Goal: Transaction & Acquisition: Subscribe to service/newsletter

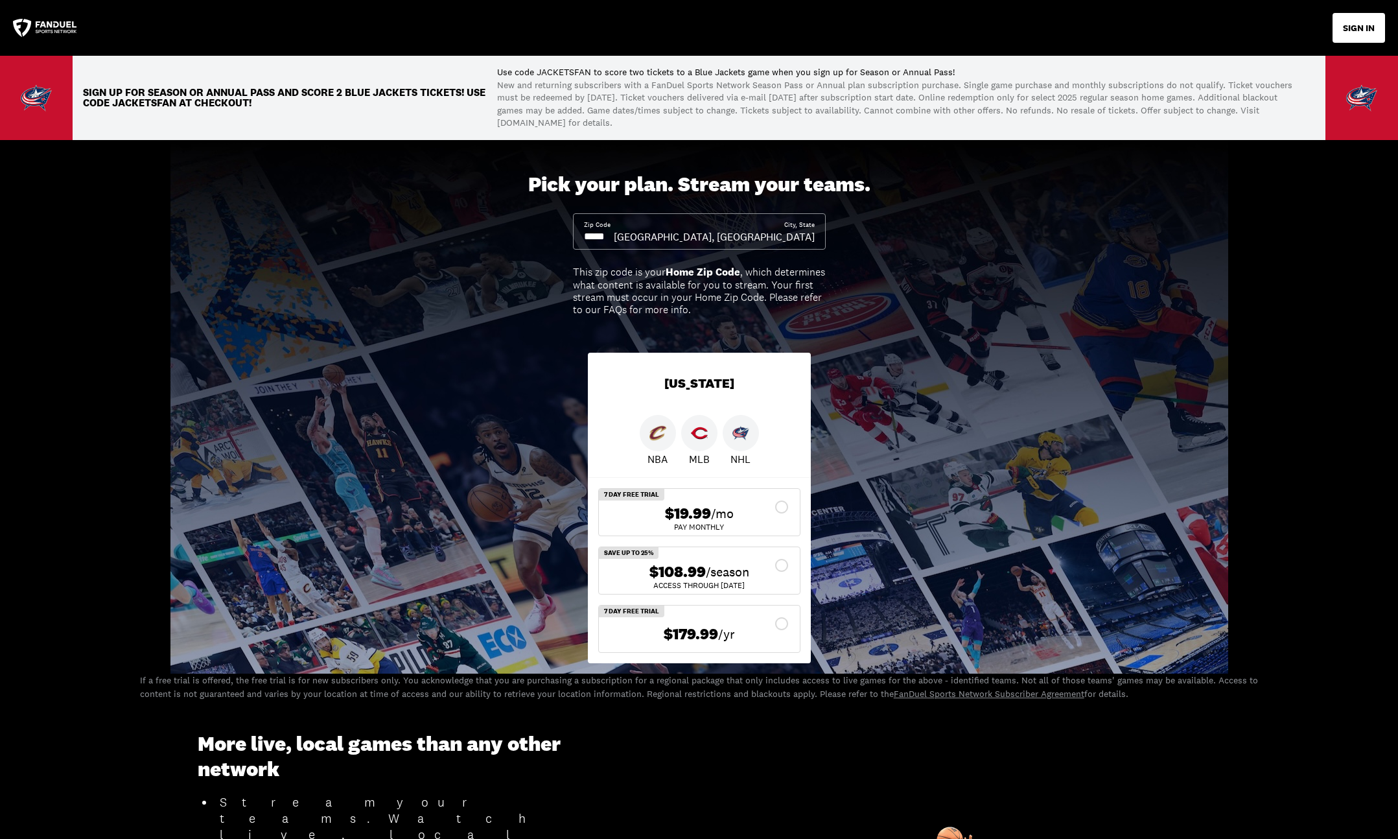
click at [558, 69] on p "Use code JACKETSFAN to score two tickets to a Blue Jackets game when you sign u…" at bounding box center [901, 72] width 808 height 13
copy p "JACKETSFAN"
click at [973, 273] on div "Pick your plan. Stream your teams. Zip Code City, State [GEOGRAPHIC_DATA], [GEO…" at bounding box center [699, 406] width 1398 height 533
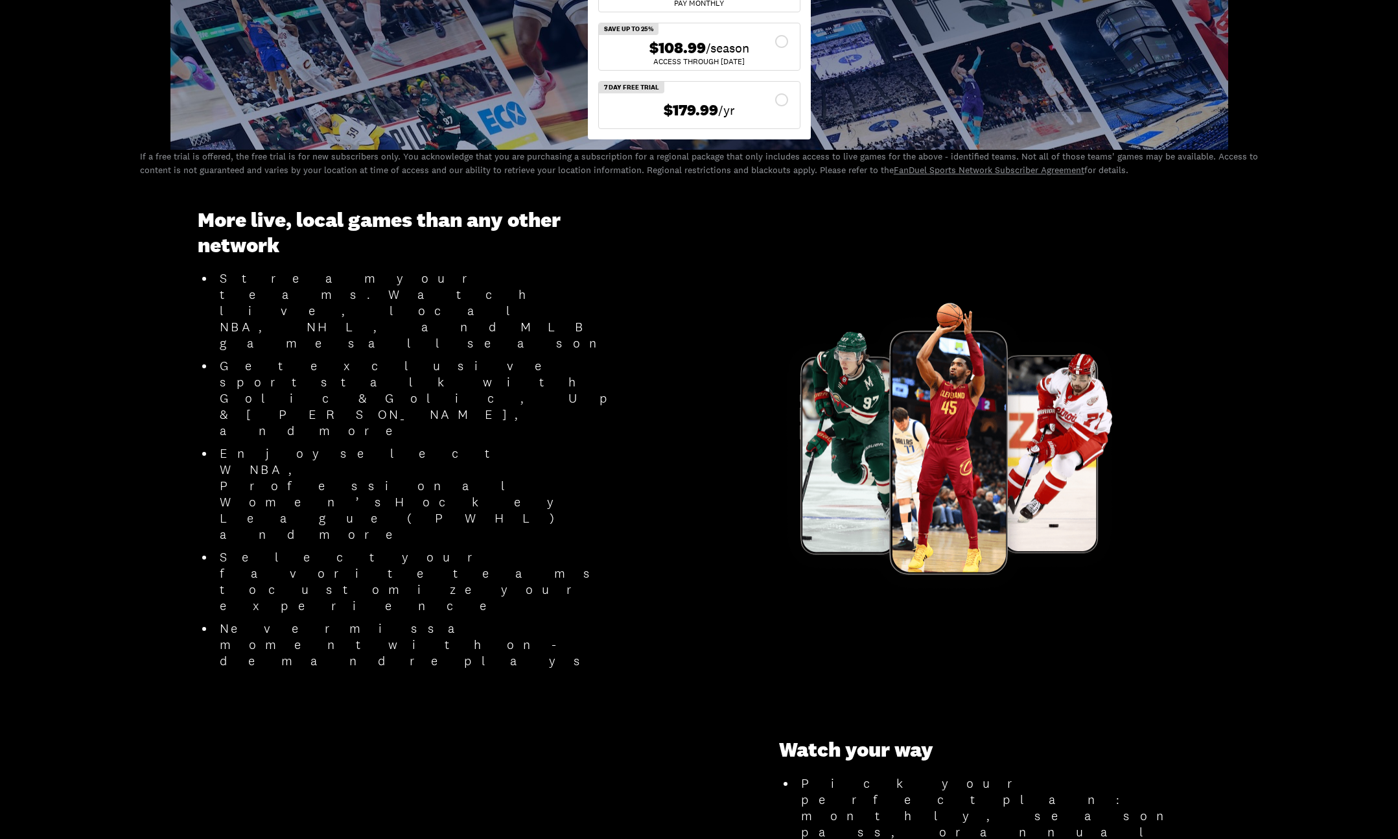
scroll to position [155, 0]
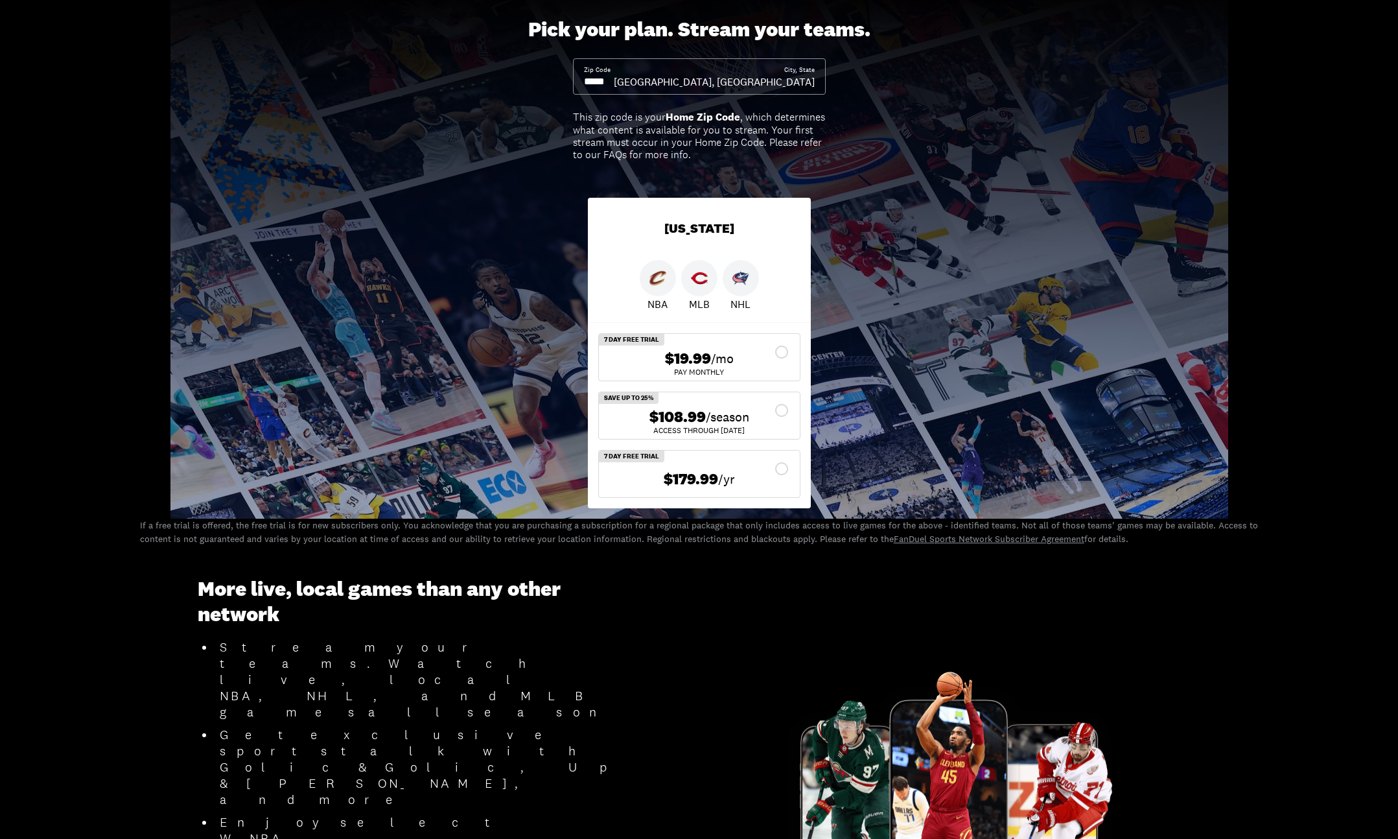
click at [784, 410] on div "$108.99 /season" at bounding box center [699, 417] width 180 height 19
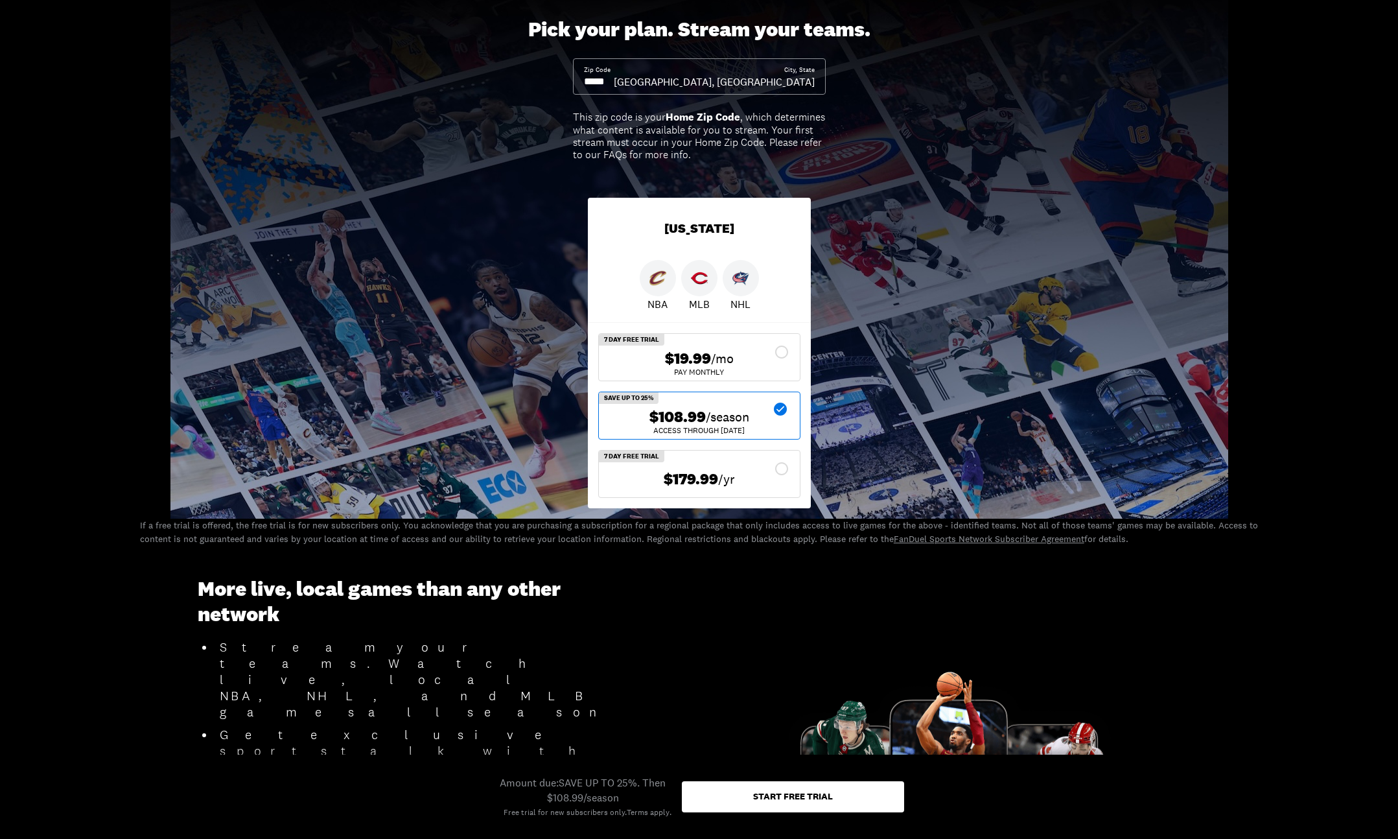
click at [802, 796] on div "Start free trial" at bounding box center [793, 795] width 80 height 9
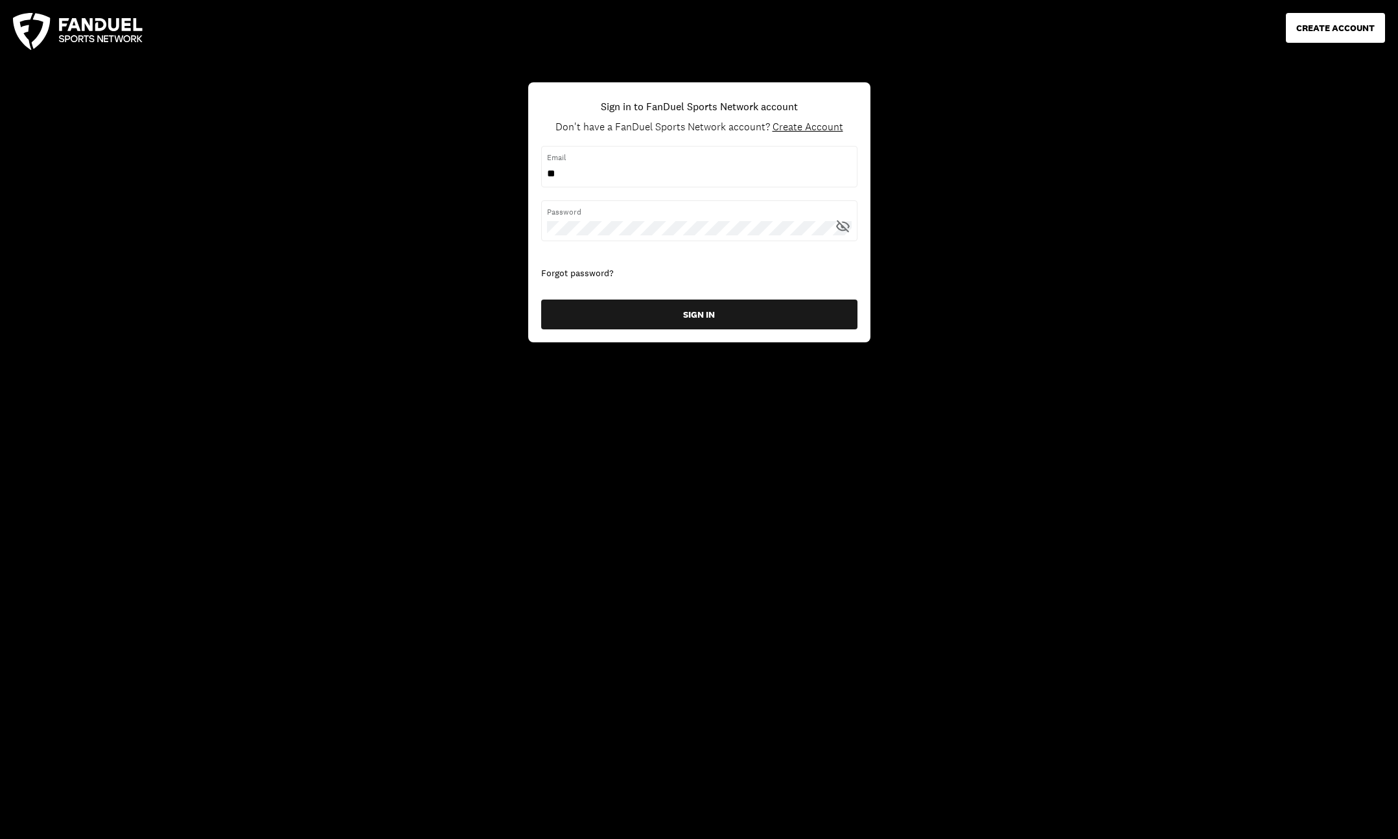
type input "*"
click at [782, 127] on span "Create Account" at bounding box center [808, 127] width 71 height 14
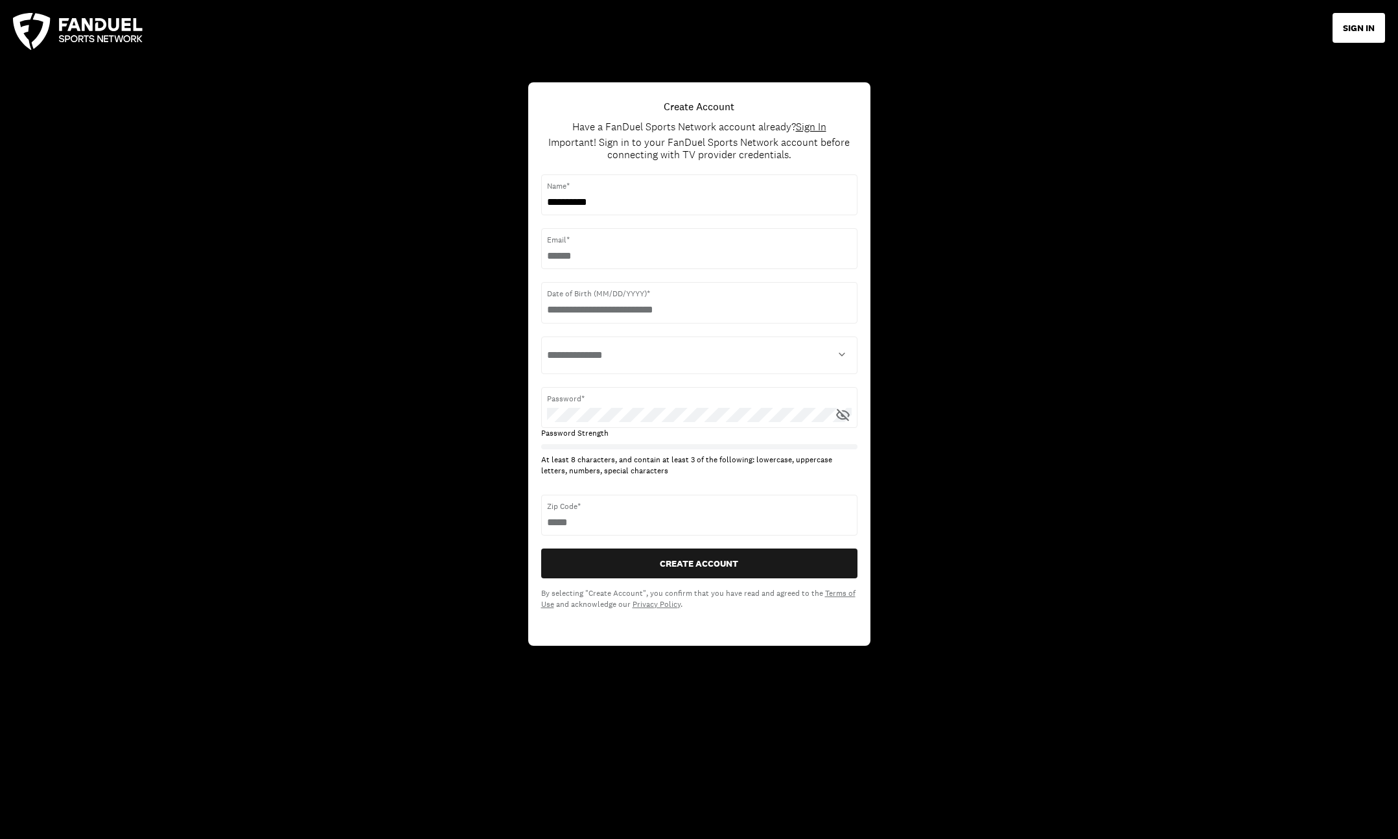
type input "**********"
select select "****"
click at [839, 414] on icon at bounding box center [843, 415] width 16 height 16
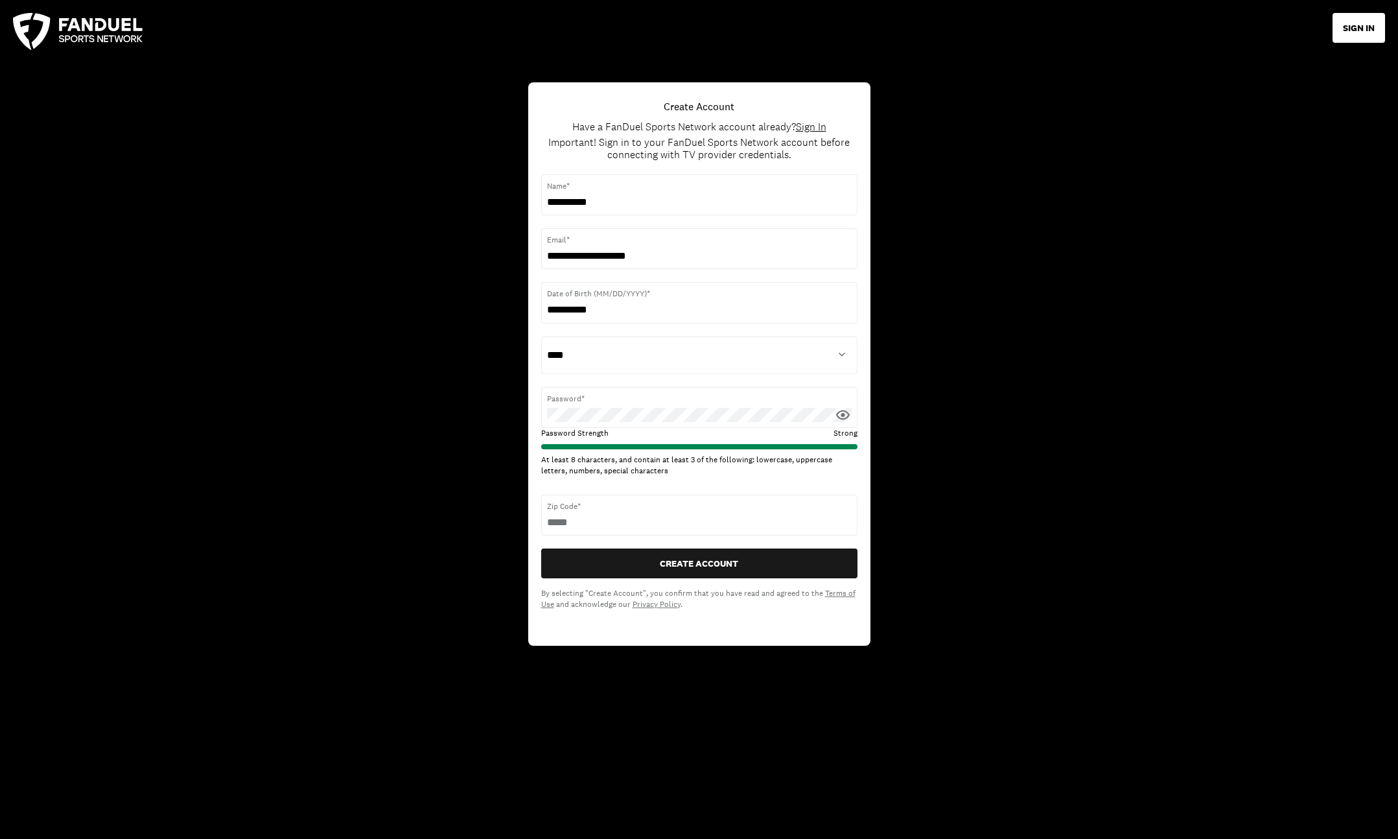
click at [839, 414] on icon at bounding box center [843, 415] width 16 height 16
click at [686, 565] on button "CREATE ACCOUNT" at bounding box center [699, 563] width 316 height 30
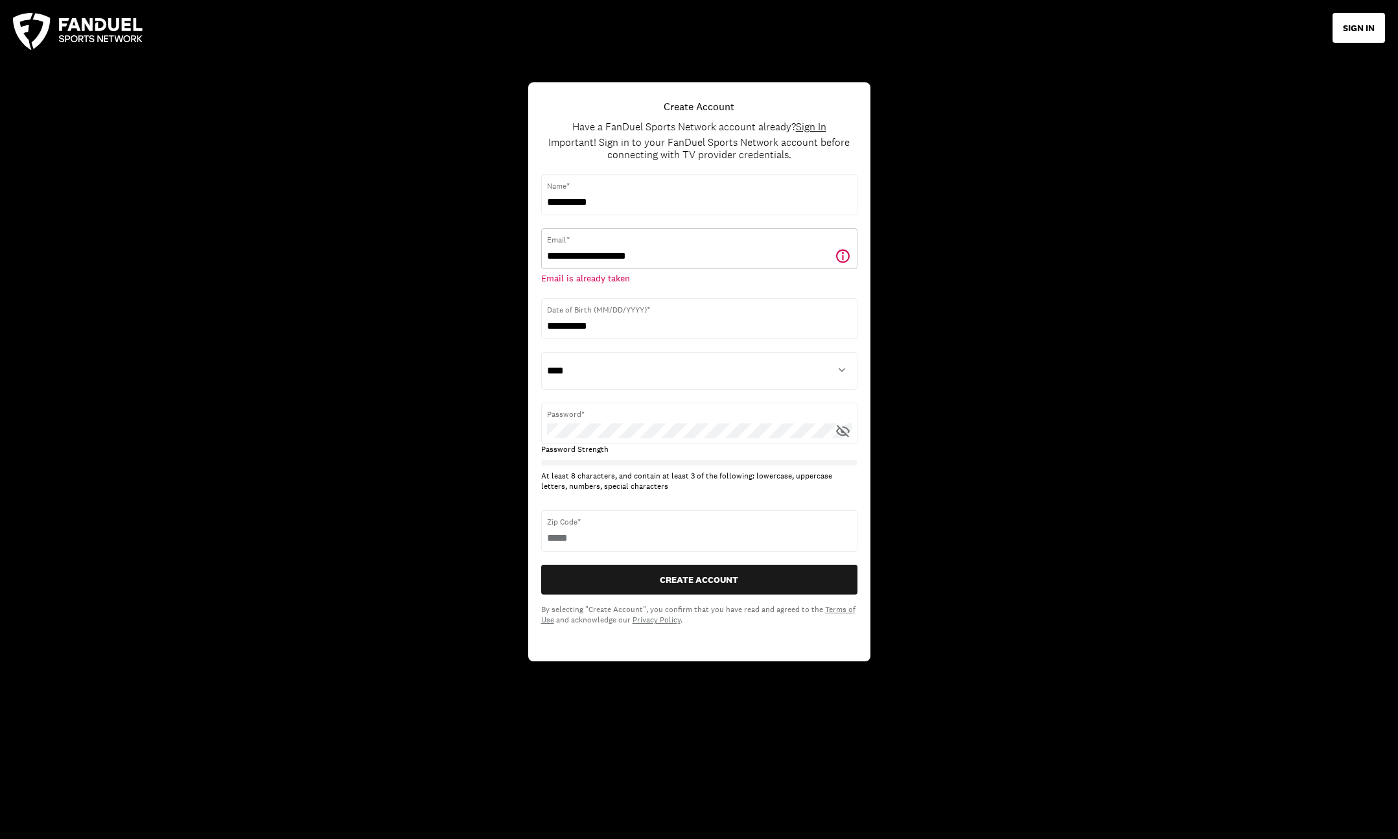
drag, startPoint x: 660, startPoint y: 255, endPoint x: 429, endPoint y: 255, distance: 231.4
click at [429, 255] on div "**********" at bounding box center [699, 419] width 1398 height 839
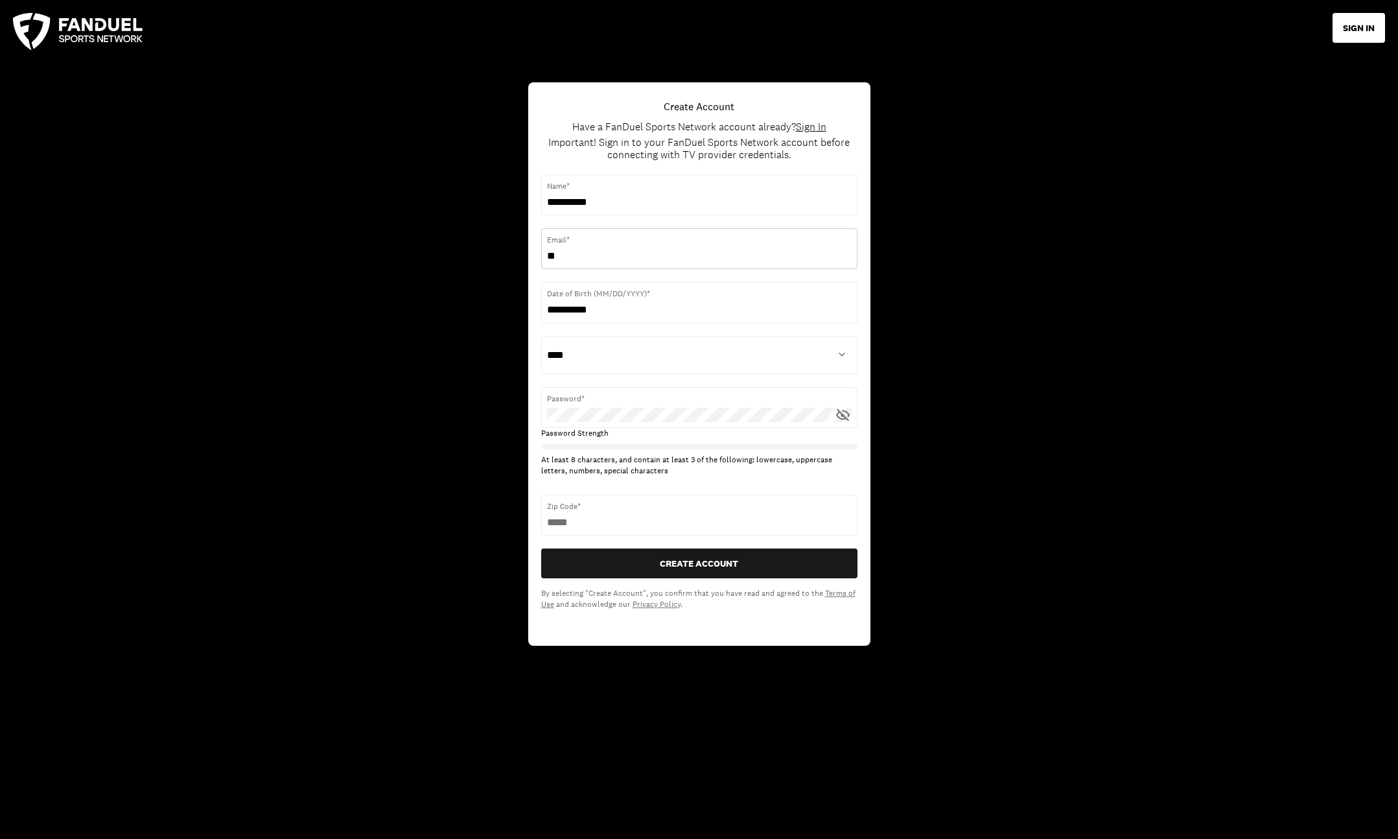
type input "*"
type input "**********"
click at [838, 417] on icon at bounding box center [842, 415] width 13 height 12
click at [838, 417] on icon at bounding box center [843, 415] width 14 height 10
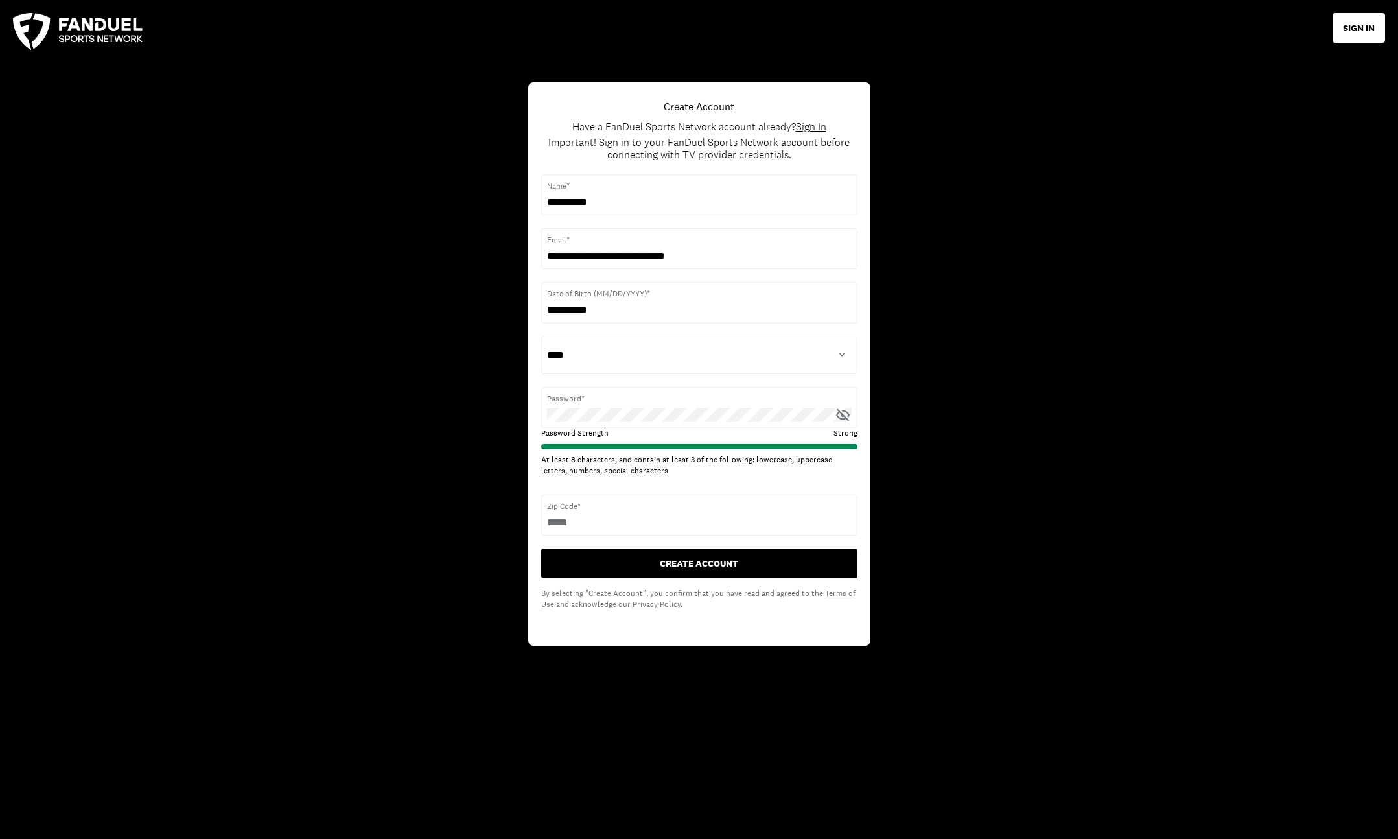
click at [738, 562] on button "CREATE ACCOUNT" at bounding box center [699, 563] width 316 height 30
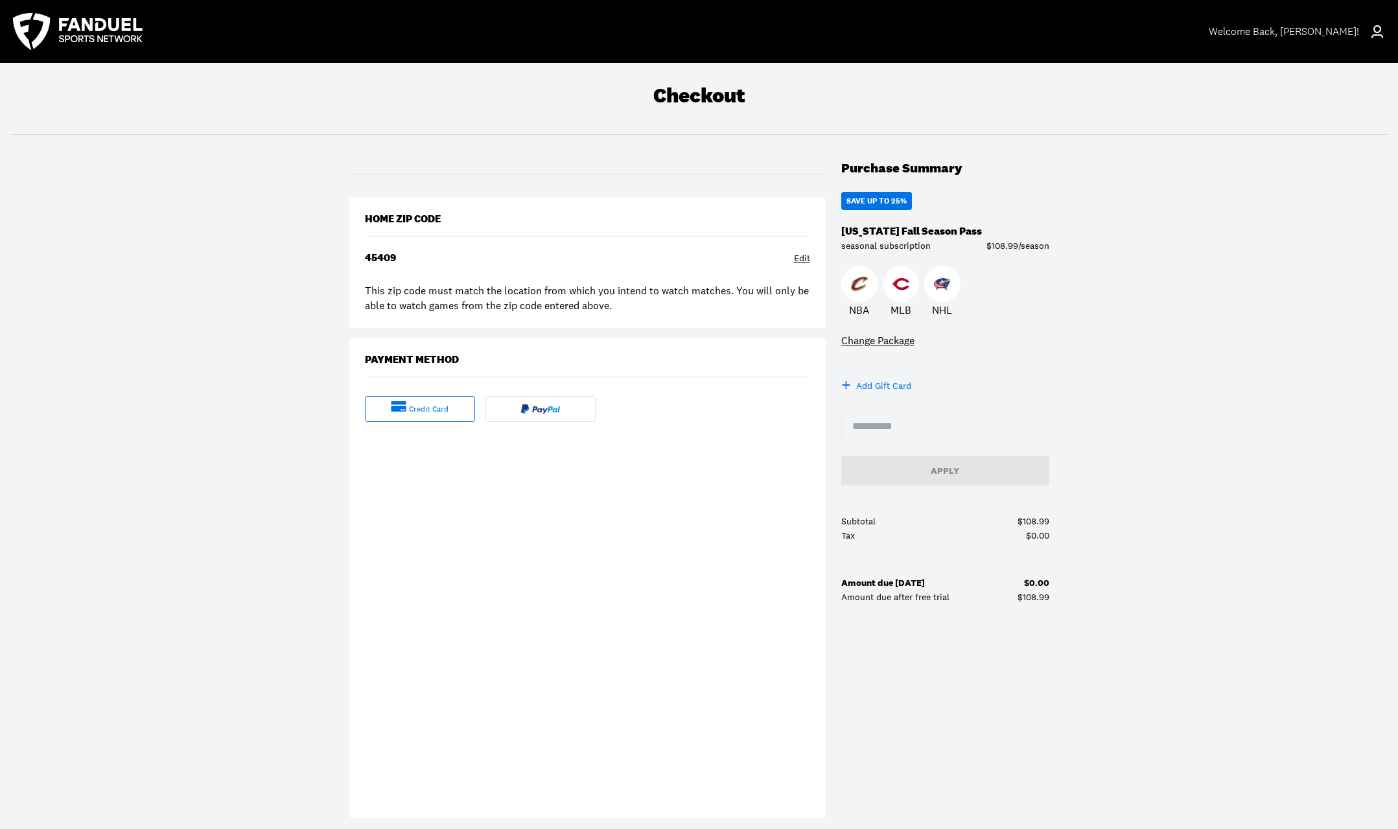
drag, startPoint x: 315, startPoint y: 714, endPoint x: 340, endPoint y: 674, distance: 46.6
click at [316, 712] on div "Checkout Purchase Summary SAVE UP TO 25% [US_STATE] Fall Season Pass seasonal s…" at bounding box center [699, 451] width 1398 height 776
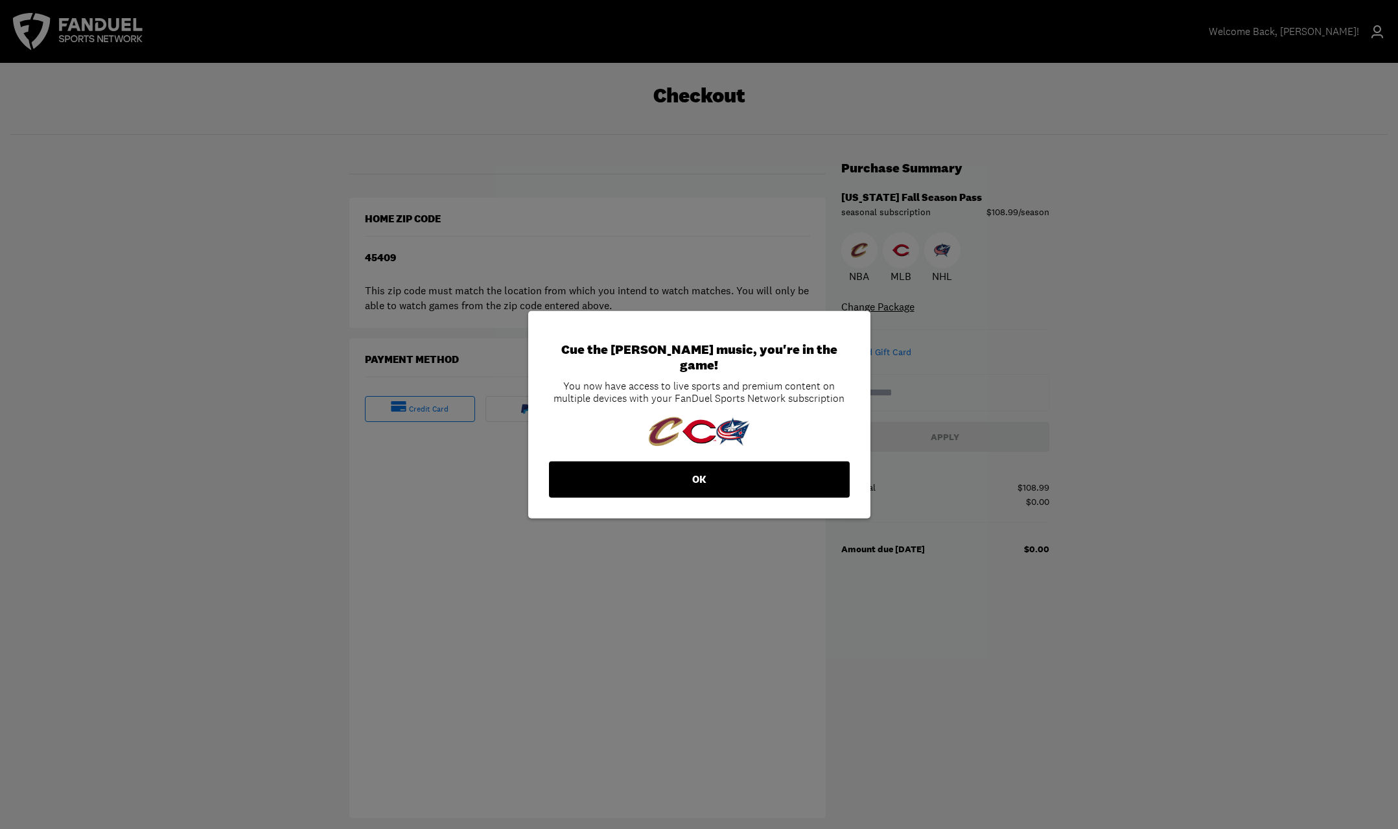
click at [703, 474] on button "OK" at bounding box center [699, 479] width 301 height 36
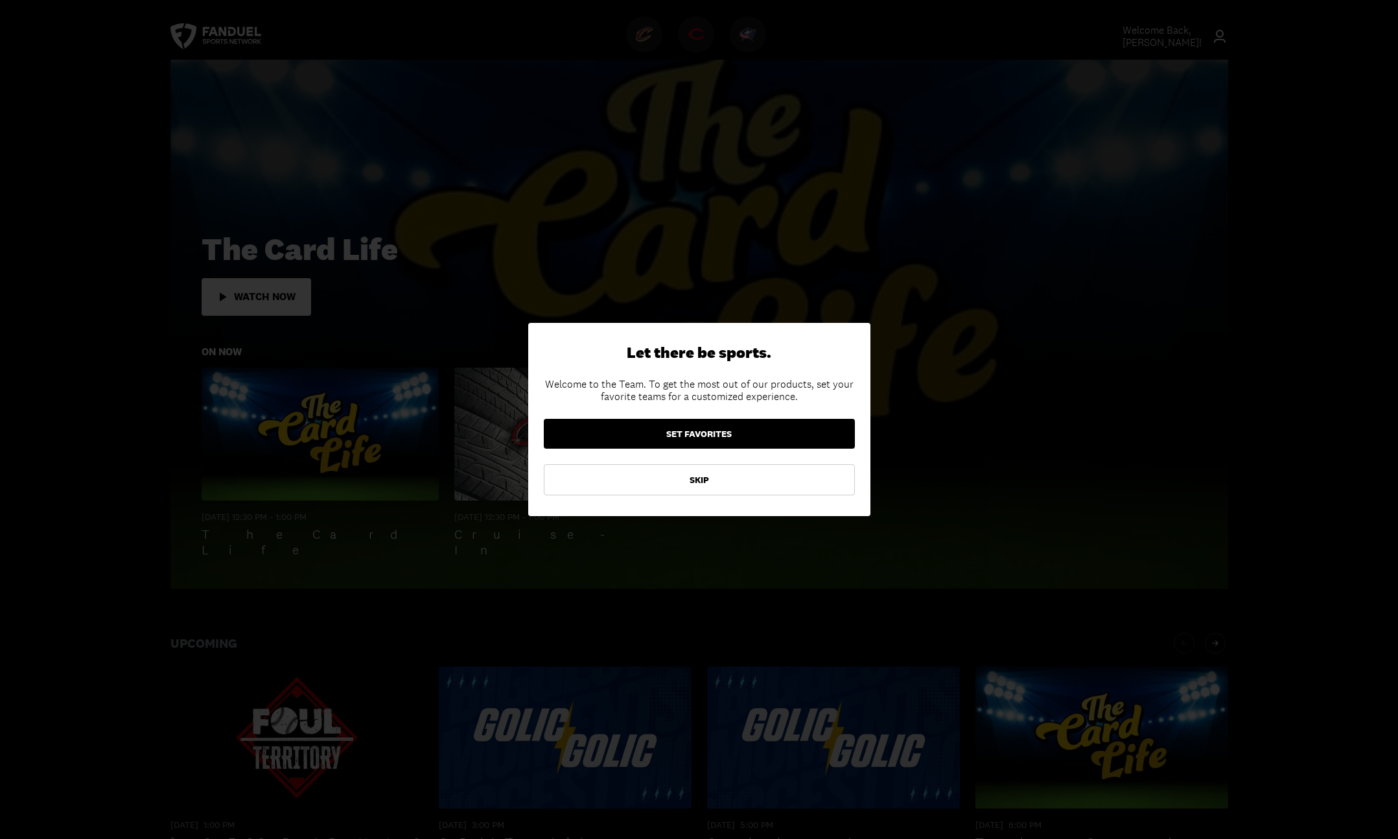
scroll to position [398, 0]
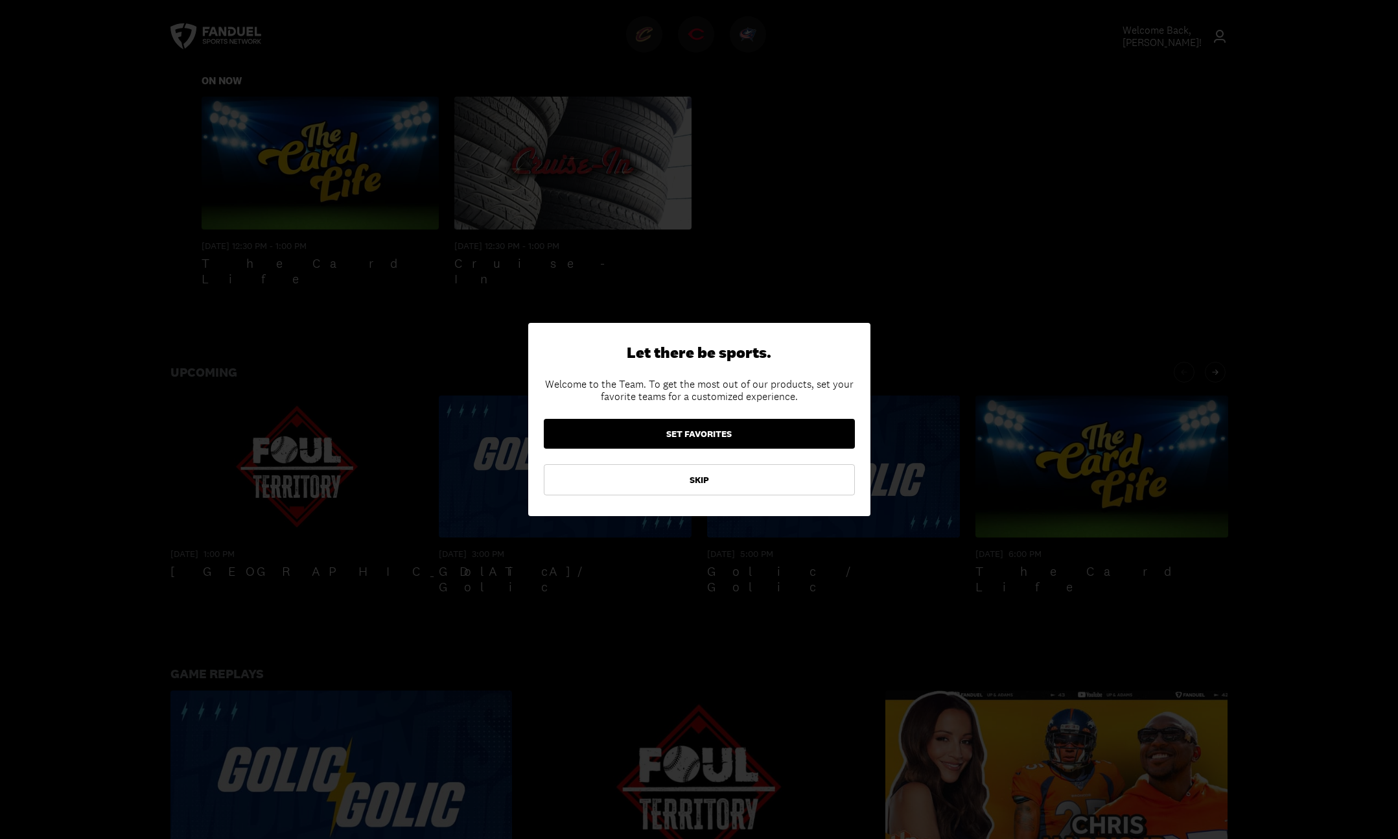
click at [764, 437] on button "SET FAVORITES" at bounding box center [699, 434] width 311 height 30
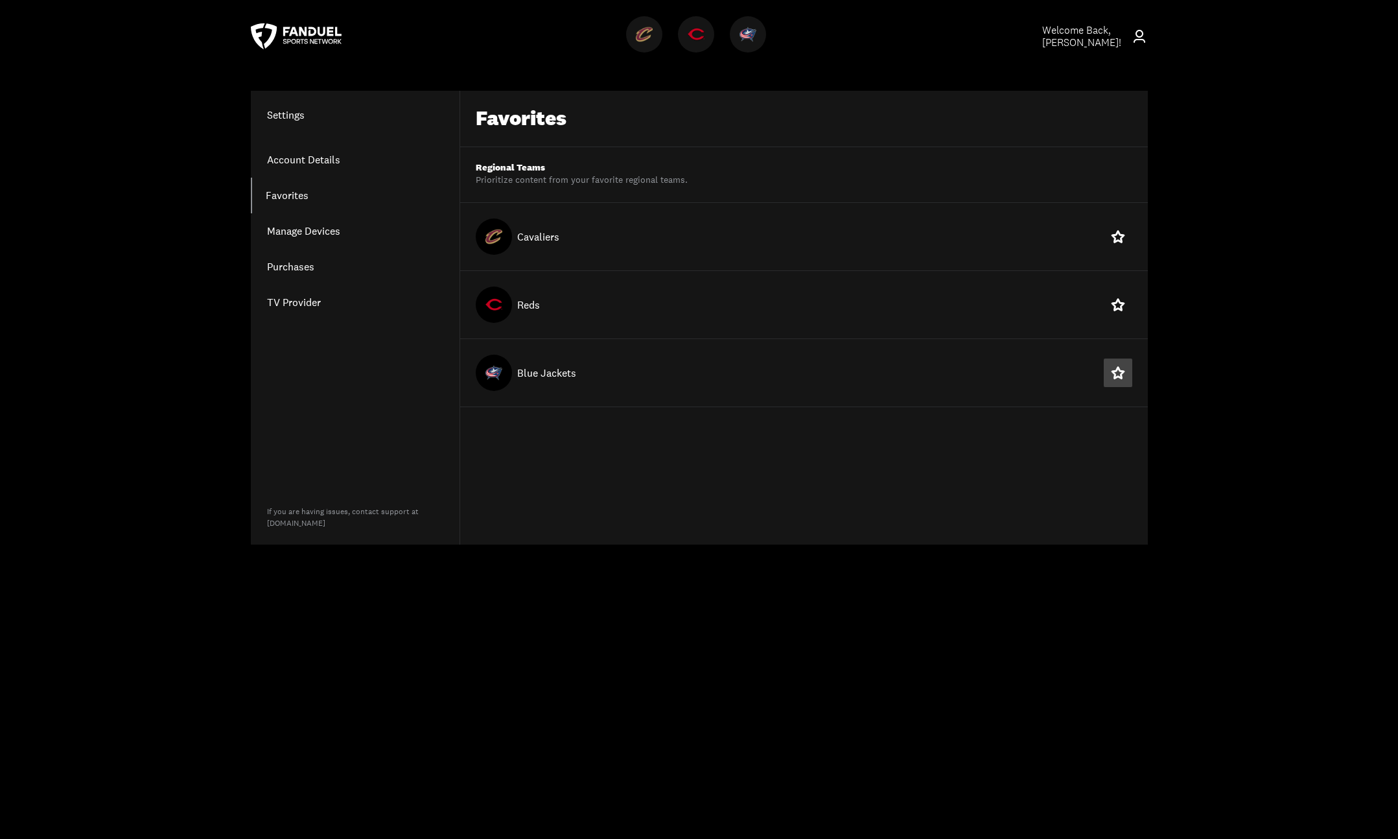
click at [1118, 375] on icon at bounding box center [1118, 373] width 16 height 16
click at [1114, 377] on icon at bounding box center [1118, 372] width 13 height 12
drag, startPoint x: 1038, startPoint y: 305, endPoint x: 986, endPoint y: 244, distance: 80.4
click at [987, 242] on div "Favorites Regional Teams Prioritize content from your favorite regional teams. …" at bounding box center [804, 318] width 688 height 454
click at [809, 335] on div "Blue Jackets" at bounding box center [804, 304] width 688 height 67
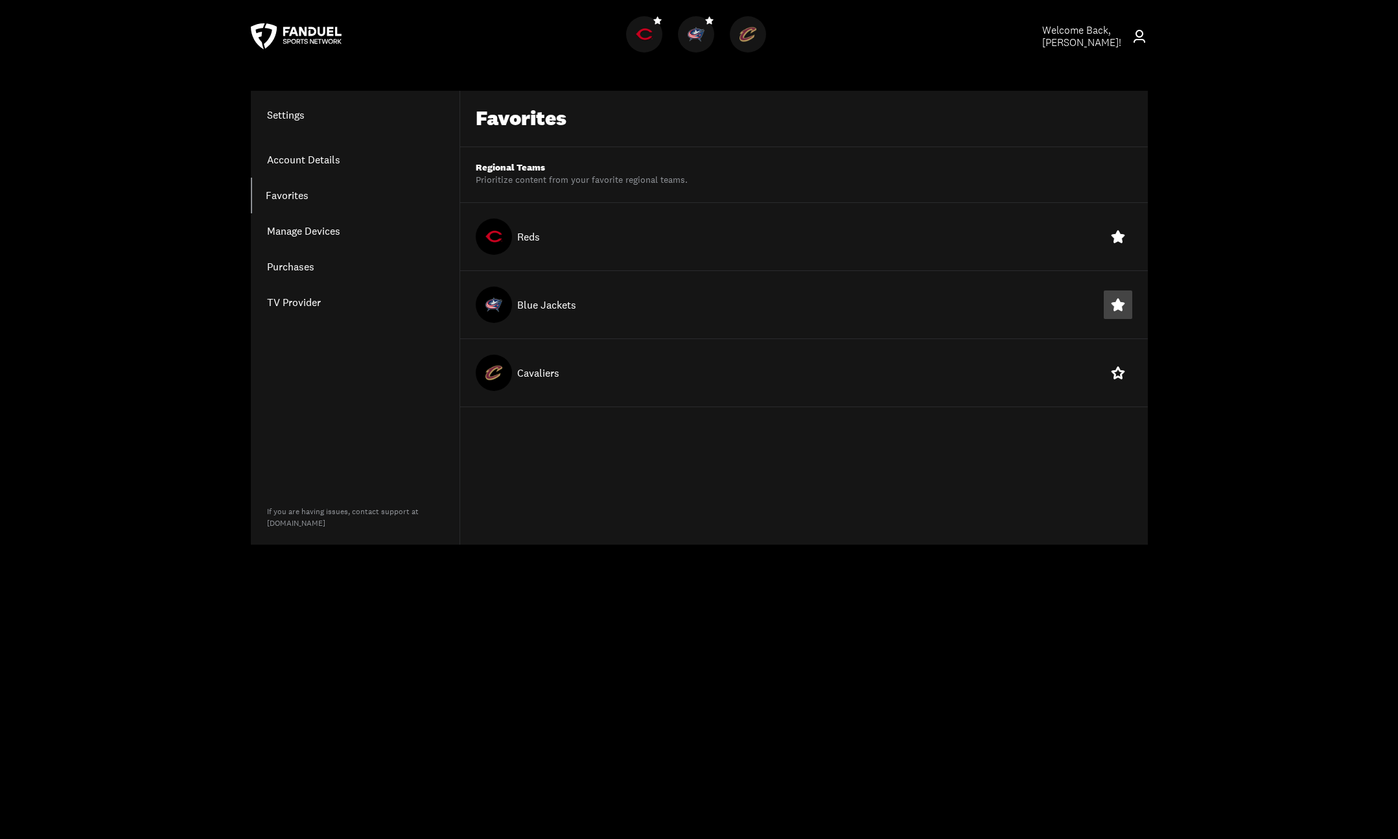
click at [1123, 306] on icon at bounding box center [1118, 305] width 16 height 16
click at [1119, 307] on icon at bounding box center [1118, 305] width 16 height 16
click at [1113, 239] on icon at bounding box center [1118, 237] width 16 height 16
click at [1116, 371] on icon at bounding box center [1118, 373] width 16 height 16
click at [282, 304] on link "TV Provider" at bounding box center [355, 303] width 209 height 36
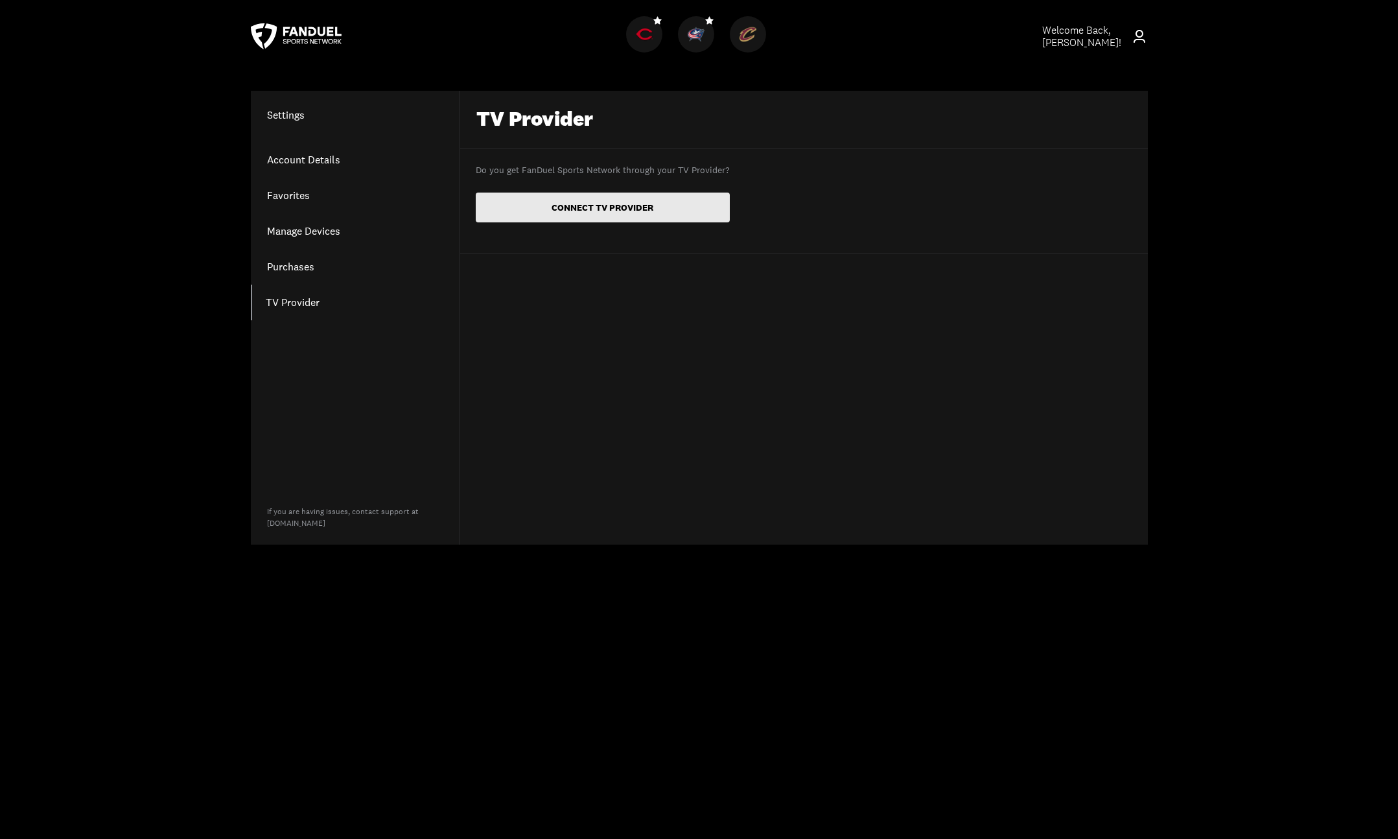
click at [598, 204] on button "CONNECT TV PROVIDER" at bounding box center [603, 207] width 254 height 30
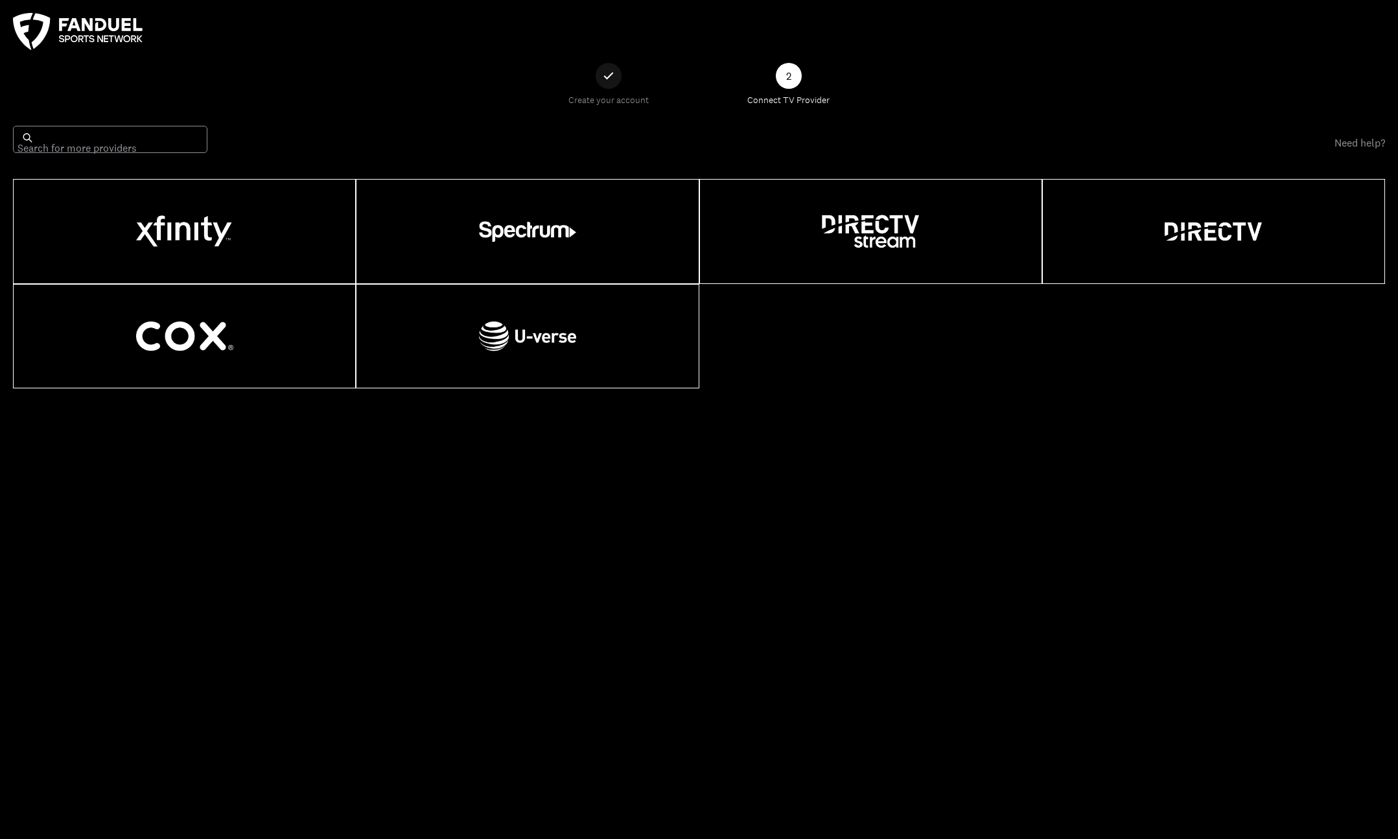
click at [82, 135] on div "Search for more providers" at bounding box center [110, 139] width 194 height 27
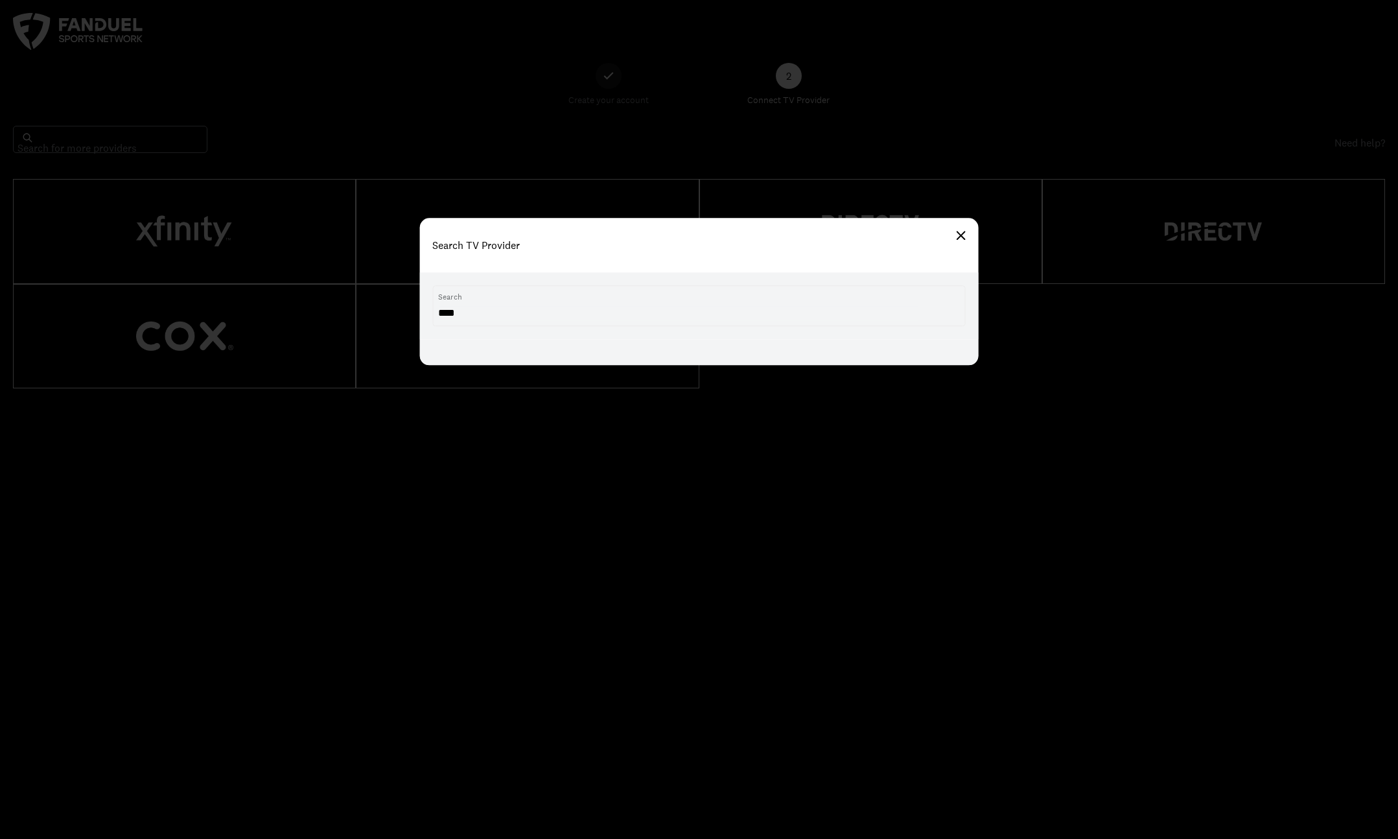
type input "****"
click at [961, 239] on img at bounding box center [961, 235] width 9 height 9
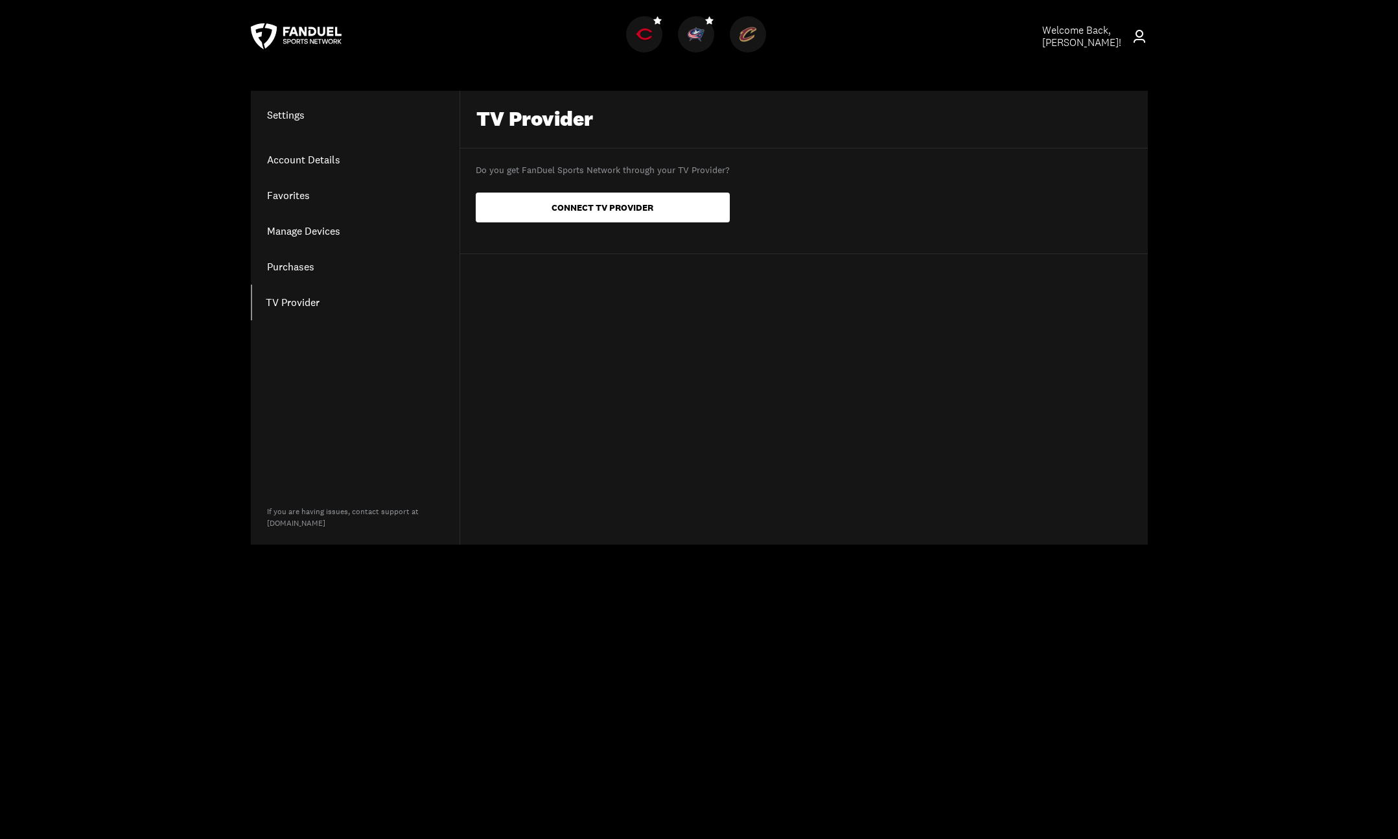
click at [314, 161] on link "Account Details" at bounding box center [355, 160] width 209 height 36
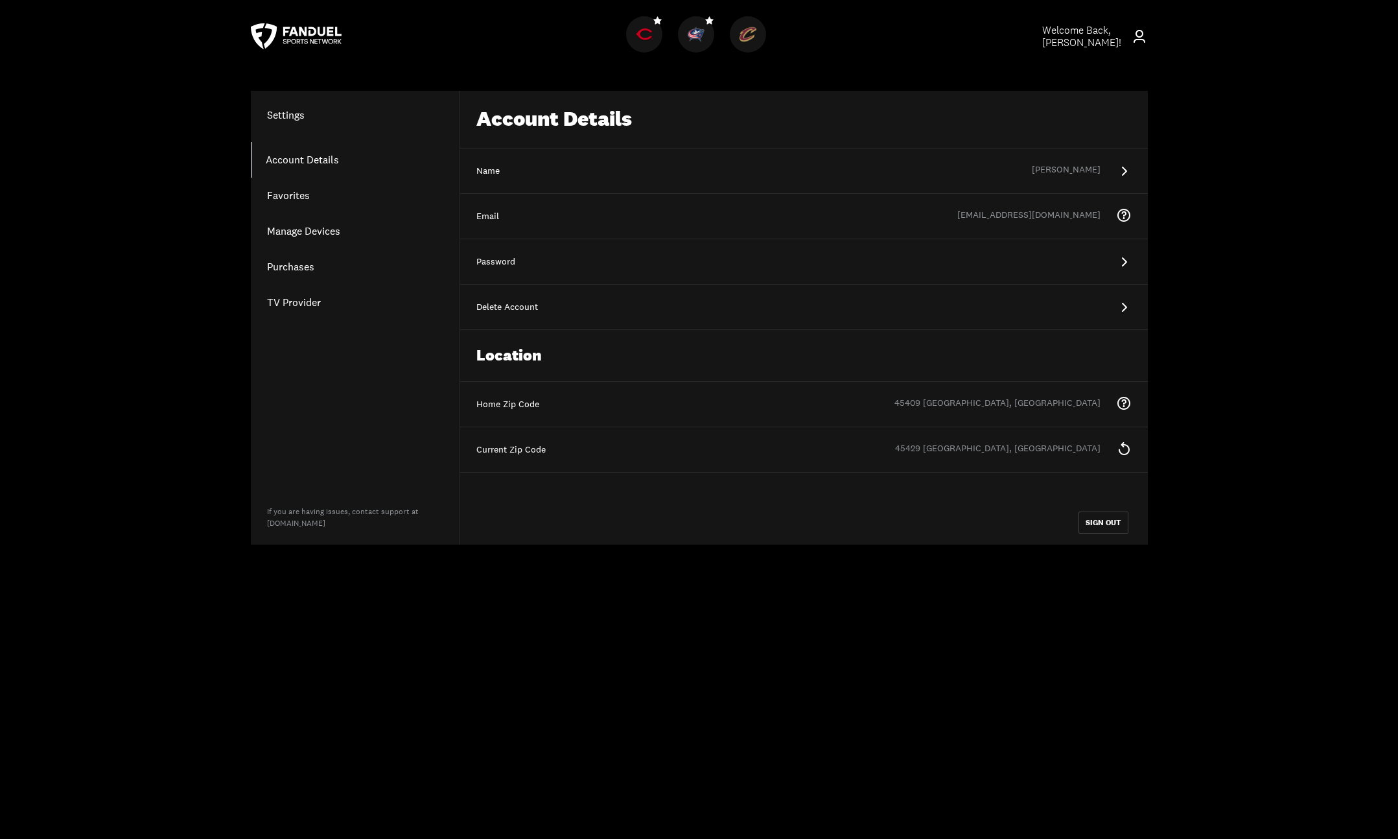
click at [281, 194] on link "Favorites" at bounding box center [355, 196] width 209 height 36
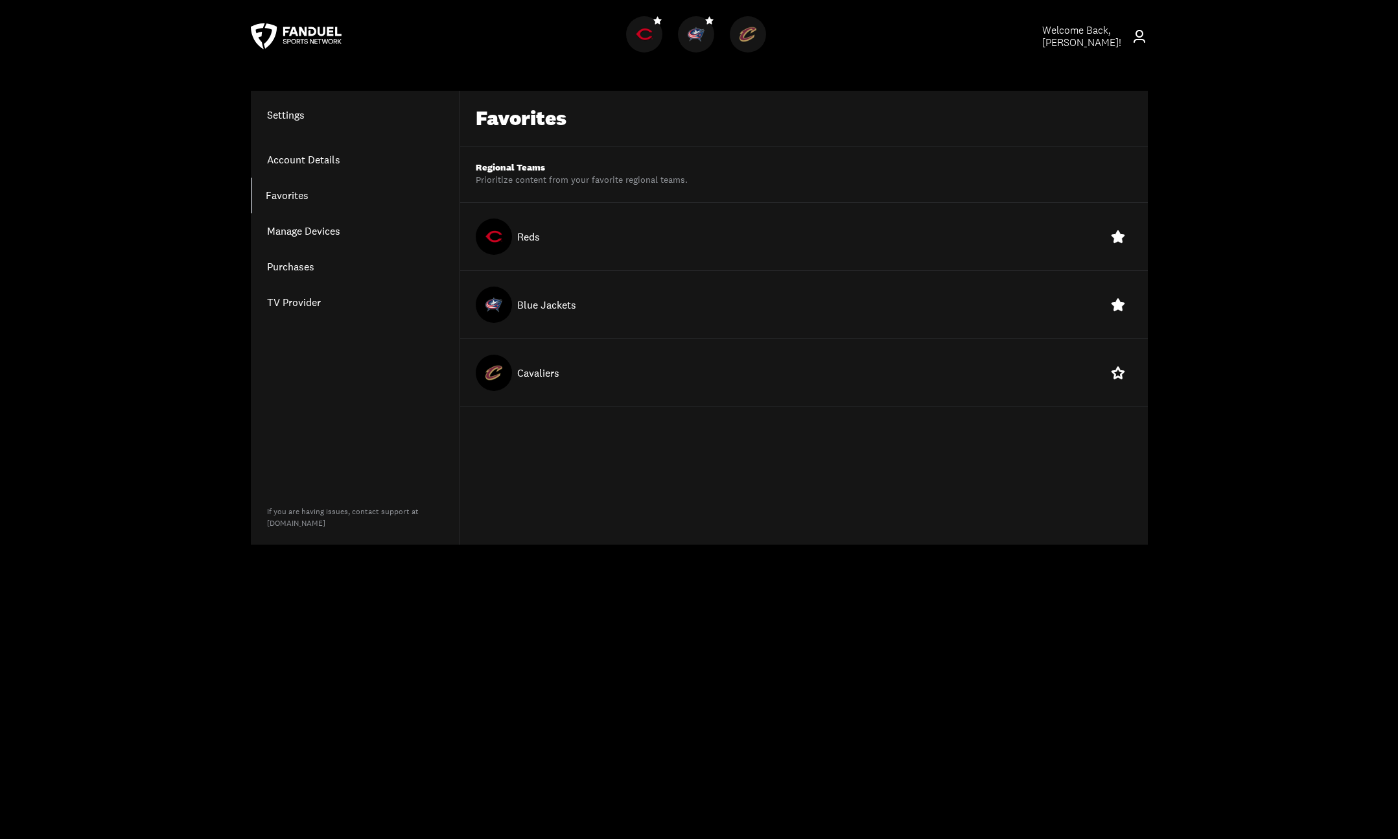
click at [288, 226] on link "Manage Devices" at bounding box center [355, 231] width 209 height 36
click at [288, 267] on link "Purchases" at bounding box center [355, 267] width 209 height 36
